Goal: Use online tool/utility: Utilize a website feature to perform a specific function

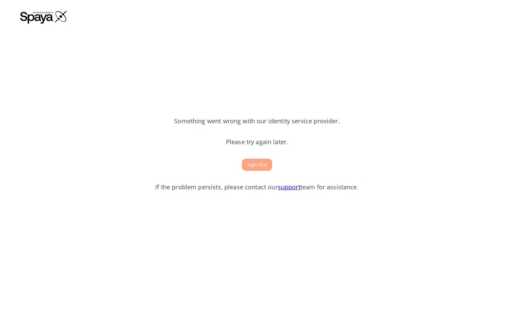
click at [259, 160] on button "Sign Out" at bounding box center [257, 165] width 30 height 12
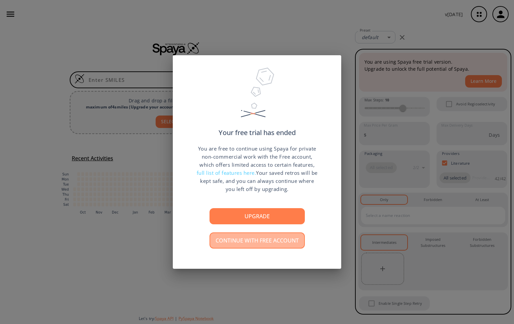
click at [253, 239] on button "Continue with free account" at bounding box center [256, 240] width 95 height 16
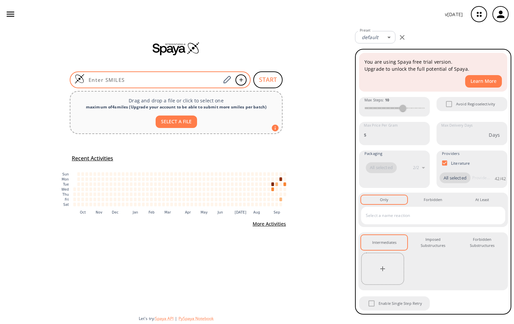
click at [180, 74] on div at bounding box center [160, 79] width 181 height 17
click at [230, 80] on icon at bounding box center [226, 79] width 9 height 9
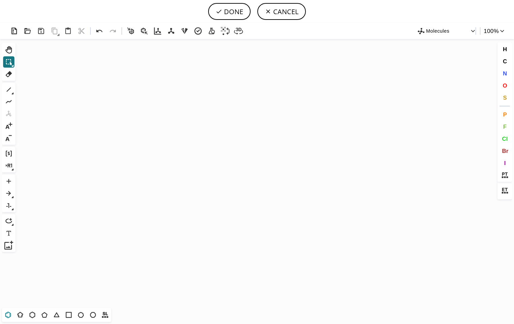
click at [9, 314] on icon at bounding box center [8, 314] width 9 height 9
click at [194, 113] on icon "Created with [PERSON_NAME] 2.3.0" at bounding box center [256, 173] width 477 height 269
drag, startPoint x: 507, startPoint y: 73, endPoint x: 364, endPoint y: 96, distance: 144.9
click at [506, 73] on button "N" at bounding box center [504, 73] width 11 height 11
drag, startPoint x: 184, startPoint y: 108, endPoint x: 156, endPoint y: 106, distance: 28.3
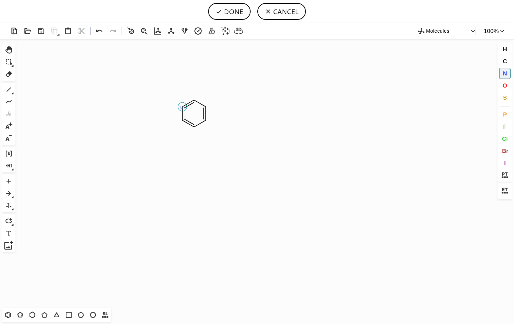
click at [161, 107] on icon "Created with [PERSON_NAME] 2.3.0 N" at bounding box center [256, 173] width 477 height 269
drag, startPoint x: 206, startPoint y: 108, endPoint x: 242, endPoint y: 107, distance: 36.4
click at [242, 107] on icon "Created with [PERSON_NAME] 2.3.0 N H 2 N" at bounding box center [256, 173] width 477 height 269
click at [504, 58] on button "C" at bounding box center [504, 61] width 11 height 11
click at [220, 106] on tspan "C" at bounding box center [219, 106] width 3 height 5
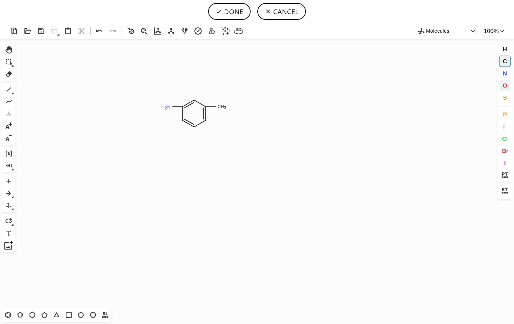
click at [504, 87] on span "O" at bounding box center [504, 85] width 4 height 6
drag, startPoint x: 165, startPoint y: 109, endPoint x: 155, endPoint y: 126, distance: 19.3
click at [156, 126] on icon "Created with [PERSON_NAME] 2.3.0 N H C H 3 O H O" at bounding box center [256, 173] width 477 height 269
drag, startPoint x: 169, startPoint y: 104, endPoint x: 147, endPoint y: 84, distance: 30.3
click at [147, 84] on icon "Created with [PERSON_NAME] 2.3.0 N O H C H 3 O H O" at bounding box center [256, 173] width 477 height 269
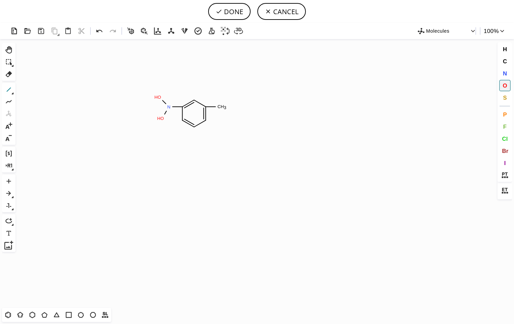
click at [7, 88] on icon at bounding box center [8, 89] width 9 height 9
click at [505, 75] on span "N" at bounding box center [504, 73] width 4 height 6
drag, startPoint x: 223, startPoint y: 106, endPoint x: 245, endPoint y: 122, distance: 27.3
click at [245, 122] on icon "Created with [PERSON_NAME] 2.3.0 N O O N H 2 N" at bounding box center [256, 173] width 477 height 269
click at [229, 9] on button "DONE" at bounding box center [229, 11] width 42 height 17
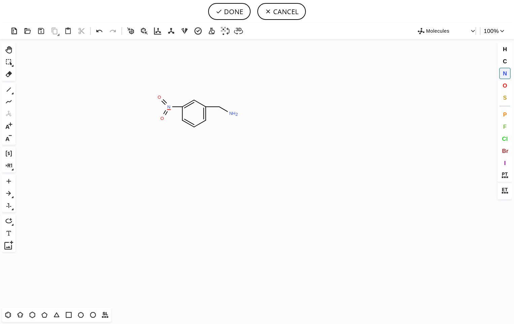
type input "C1(N(=O)=O)C=CC=C(CN)C=1"
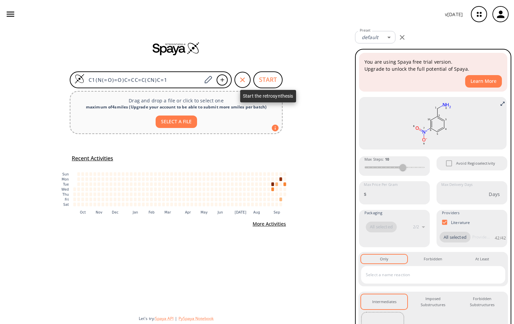
click at [262, 80] on button "START" at bounding box center [267, 79] width 29 height 17
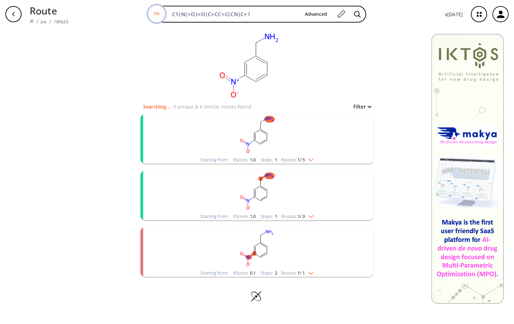
click at [277, 135] on rect "clusters" at bounding box center [256, 135] width 175 height 42
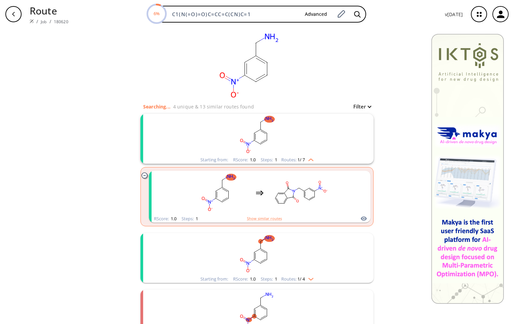
click at [286, 248] on rect "clusters" at bounding box center [256, 254] width 175 height 42
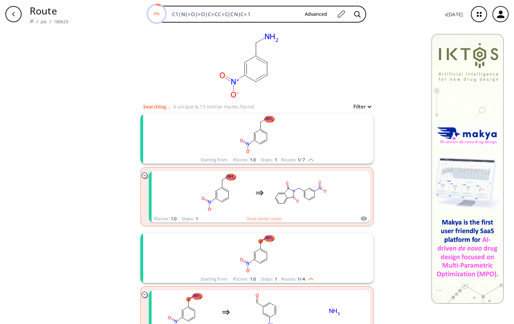
click at [277, 133] on rect "clusters" at bounding box center [256, 135] width 175 height 42
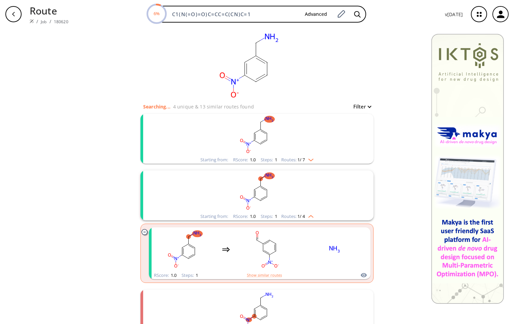
click at [277, 133] on rect "clusters" at bounding box center [256, 135] width 175 height 42
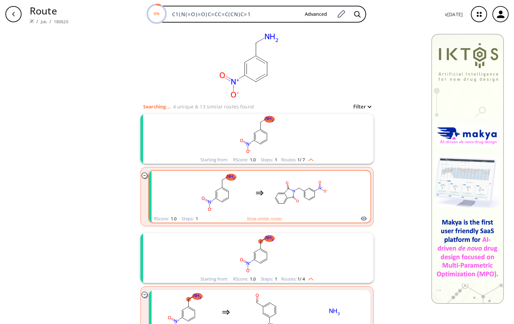
click at [237, 197] on rect "clusters" at bounding box center [218, 193] width 61 height 42
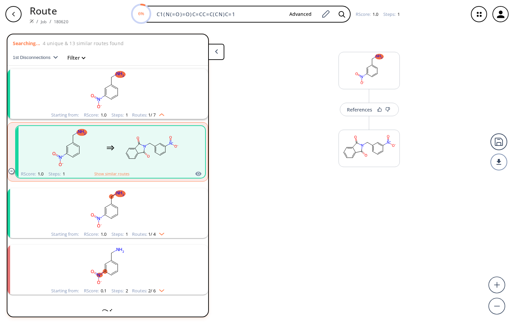
scroll to position [11, 0]
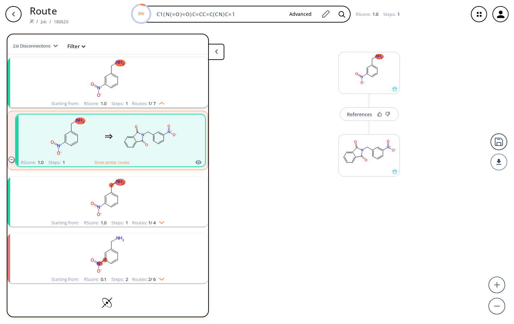
click at [152, 194] on rect "clusters" at bounding box center [107, 198] width 175 height 42
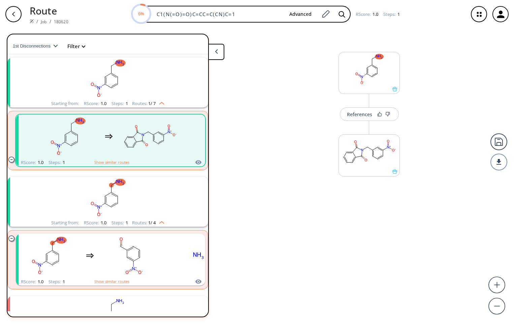
click at [142, 145] on rect "clusters" at bounding box center [149, 136] width 61 height 42
click at [364, 116] on div "References" at bounding box center [359, 114] width 25 height 4
